Goal: Task Accomplishment & Management: Use online tool/utility

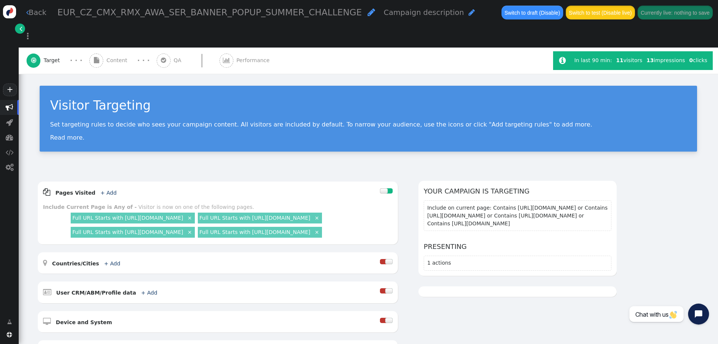
click at [572, 8] on button "Switch to test (Disable live)" at bounding box center [600, 12] width 69 height 13
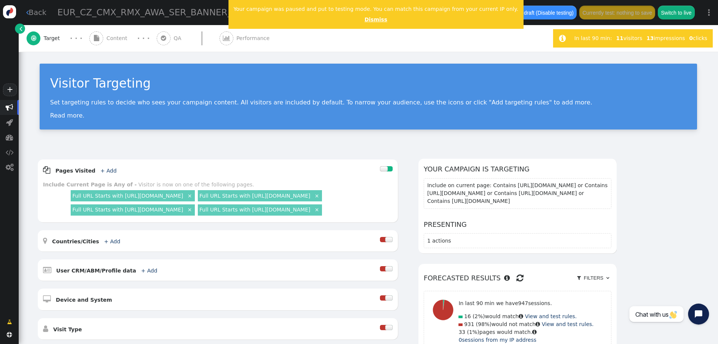
click at [365, 22] on link "Dismiss" at bounding box center [376, 19] width 23 height 6
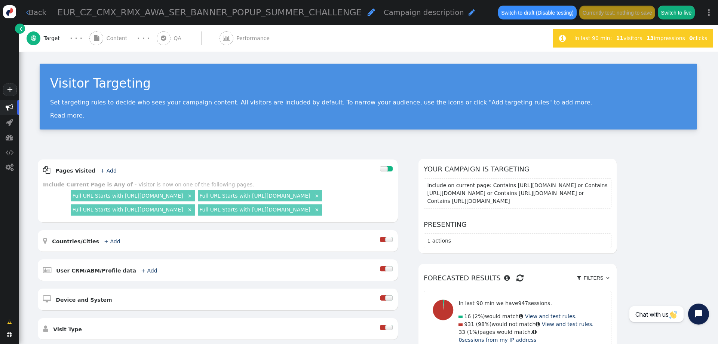
click at [689, 196] on div "AND OR XOR AND     Pages Visited + Add  Include Current Page is Any of - V…" at bounding box center [368, 290] width 663 height 263
drag, startPoint x: 552, startPoint y: 140, endPoint x: 547, endPoint y: 140, distance: 4.6
click at [550, 140] on div "Visitor Targeting Set targeting rules to decide who sees your campaign content.…" at bounding box center [369, 100] width 700 height 97
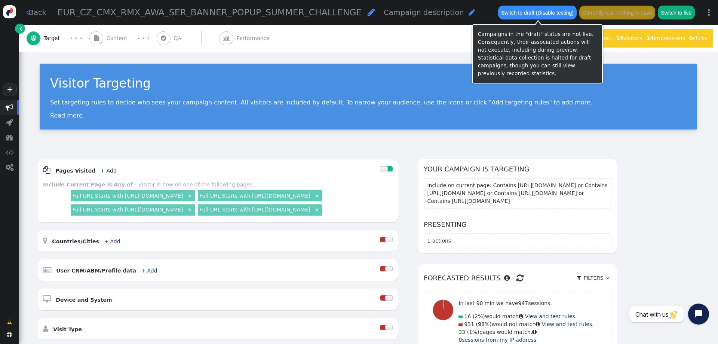
click at [521, 14] on button "Switch to draft (Disable testing)" at bounding box center [537, 12] width 79 height 13
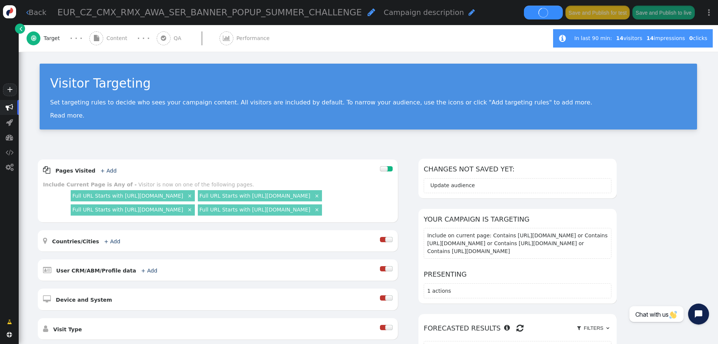
click at [33, 12] on link " Back" at bounding box center [36, 12] width 21 height 11
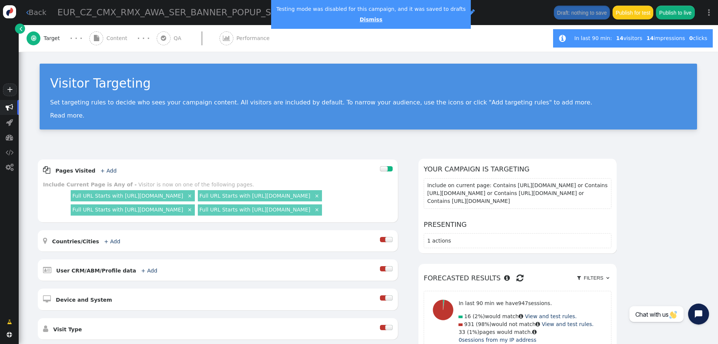
click at [361, 20] on link "Dismiss" at bounding box center [371, 19] width 23 height 6
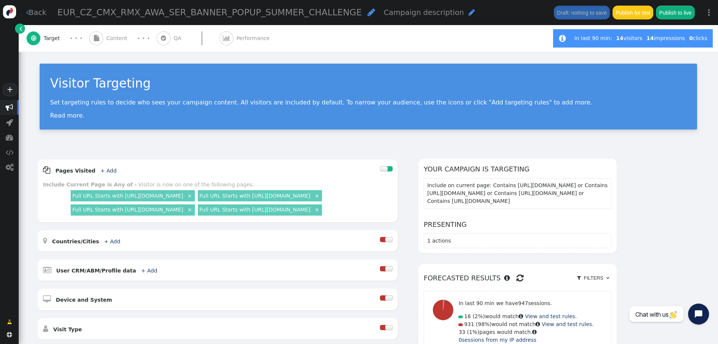
click at [33, 15] on link " Back" at bounding box center [36, 12] width 21 height 11
